Goal: Information Seeking & Learning: Learn about a topic

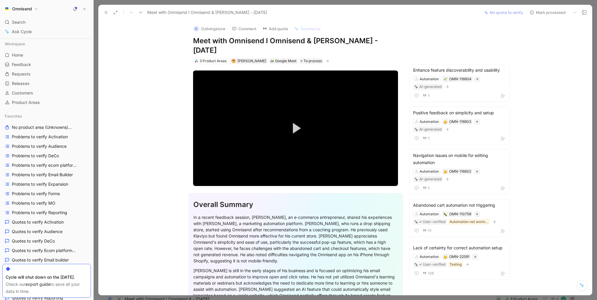
scroll to position [383, 0]
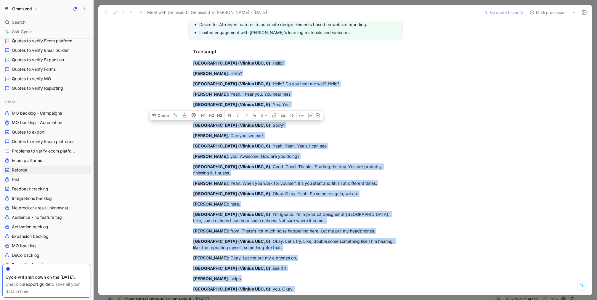
click at [105, 13] on icon at bounding box center [106, 12] width 5 height 5
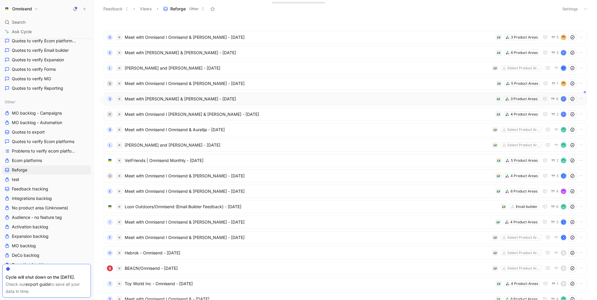
click at [196, 98] on span "Meet with [PERSON_NAME] & [PERSON_NAME] - [DATE]" at bounding box center [309, 98] width 368 height 7
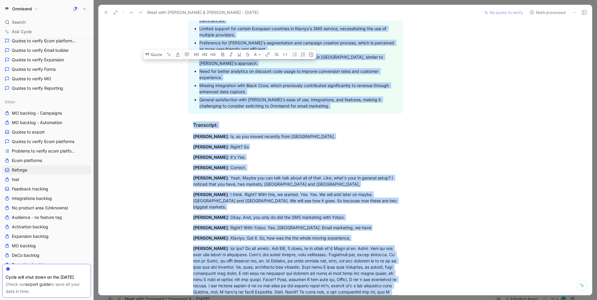
scroll to position [544, 0]
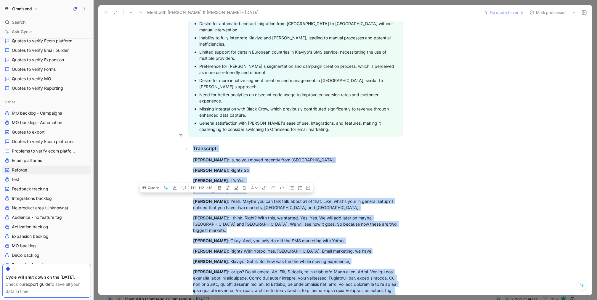
drag, startPoint x: 293, startPoint y: 197, endPoint x: 192, endPoint y: 138, distance: 116.6
copy div "Loremipsum: Dolor Sitamet : Co, ad eli seddo eiusmodt inci Utlabo. Etdo Magnaa …"
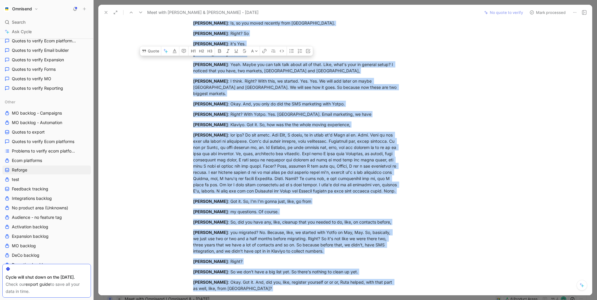
scroll to position [554, 0]
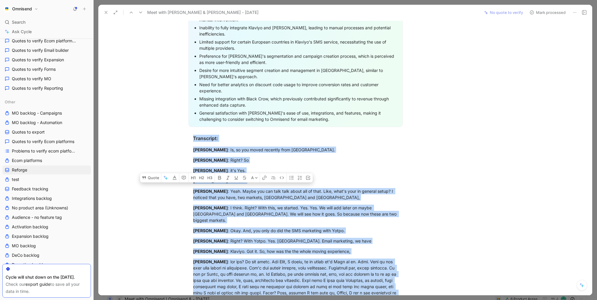
click at [527, 163] on div "S S P Italy Comment Add quote Summarize Meet with [PERSON_NAME] & [PERSON_NAME]…" at bounding box center [345, 157] width 494 height 275
